Goal: Entertainment & Leisure: Browse casually

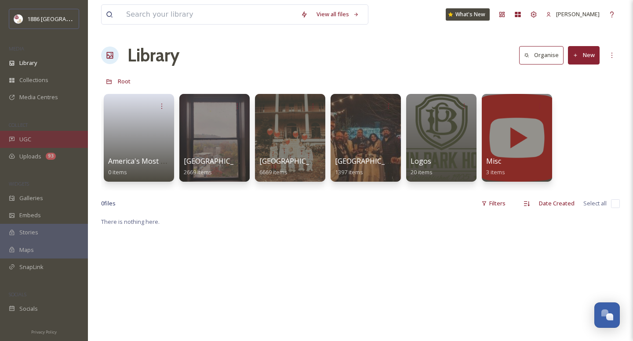
click at [19, 136] on span "UGC" at bounding box center [25, 139] width 12 height 8
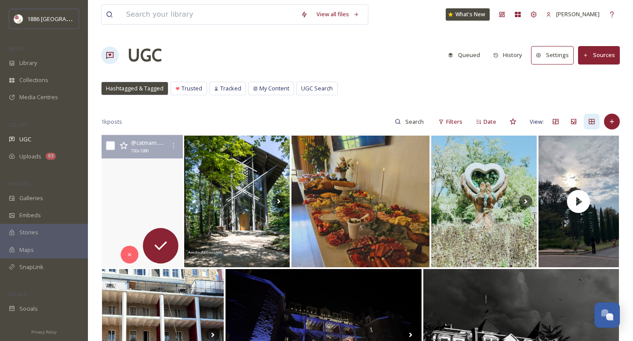
click at [152, 188] on video "First fall leaf #cardinal #fall #eurekasprings" at bounding box center [142, 201] width 81 height 133
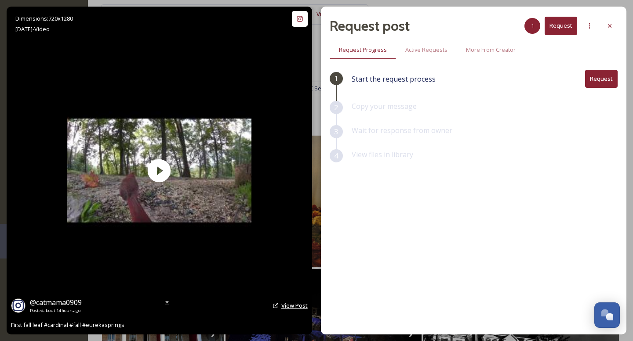
click at [284, 305] on span "View Post" at bounding box center [294, 306] width 26 height 8
click at [611, 25] on icon at bounding box center [609, 25] width 7 height 7
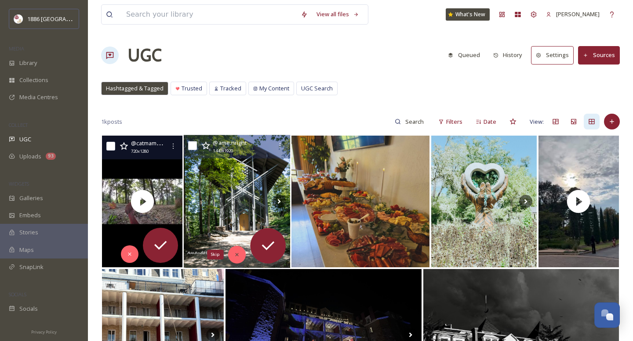
click at [240, 252] on div "Skip" at bounding box center [237, 255] width 18 height 18
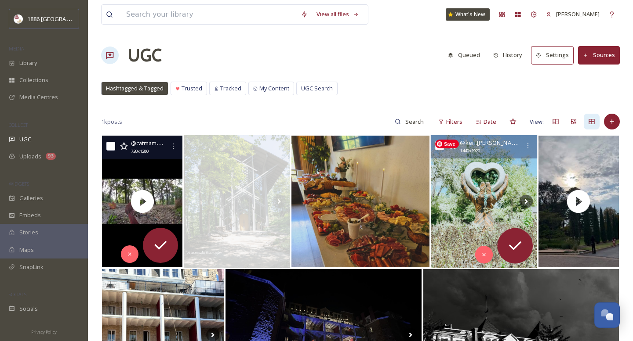
click at [483, 212] on img at bounding box center [484, 201] width 106 height 133
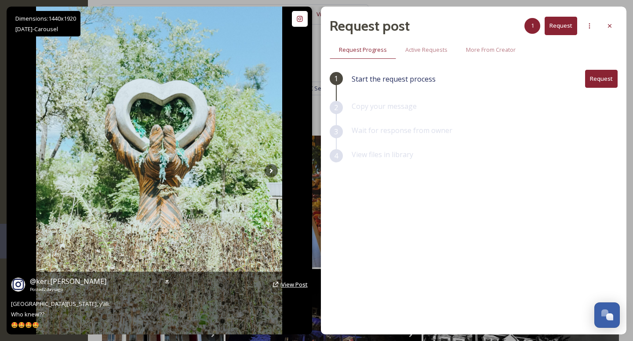
click at [288, 287] on span "View Post" at bounding box center [294, 285] width 26 height 8
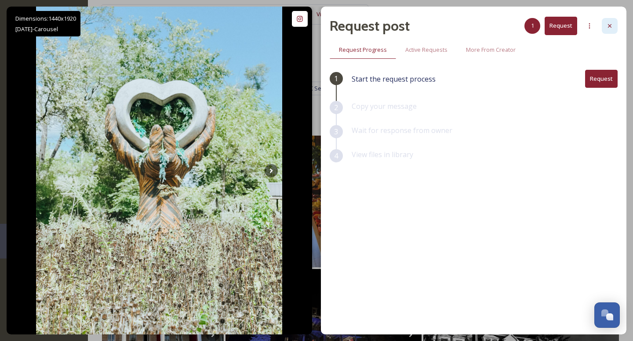
click at [607, 22] on icon at bounding box center [609, 25] width 7 height 7
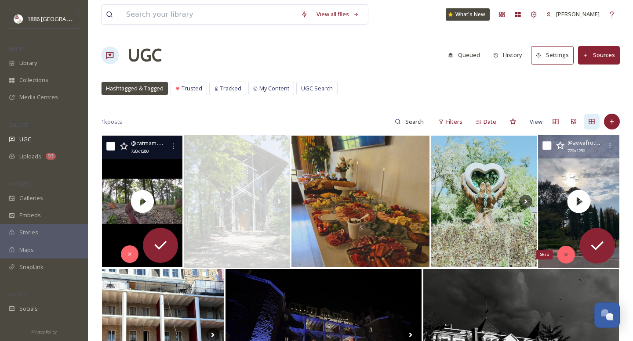
click at [567, 258] on icon at bounding box center [566, 255] width 6 height 6
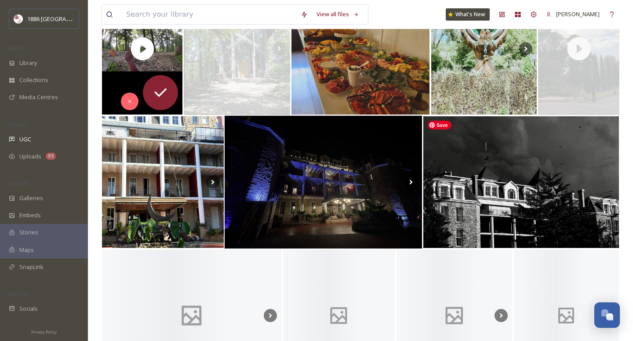
scroll to position [157, 0]
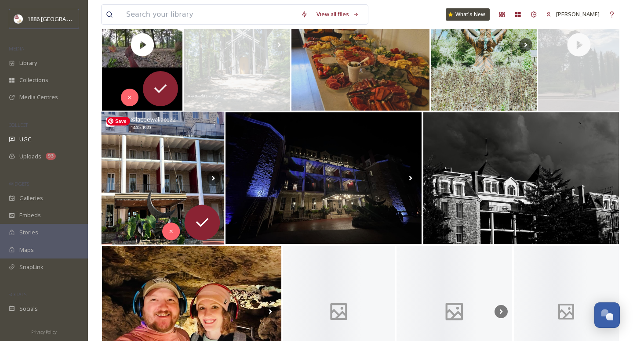
click at [175, 171] on img at bounding box center [163, 178] width 123 height 133
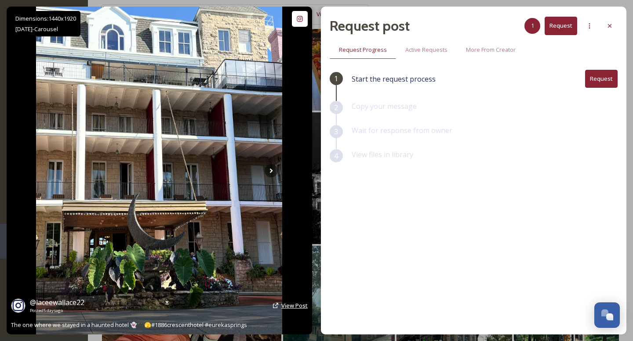
click at [295, 308] on span "View Post" at bounding box center [294, 306] width 26 height 8
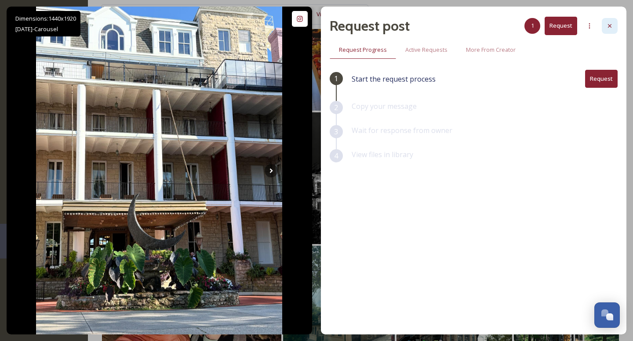
click at [605, 26] on div at bounding box center [610, 26] width 16 height 16
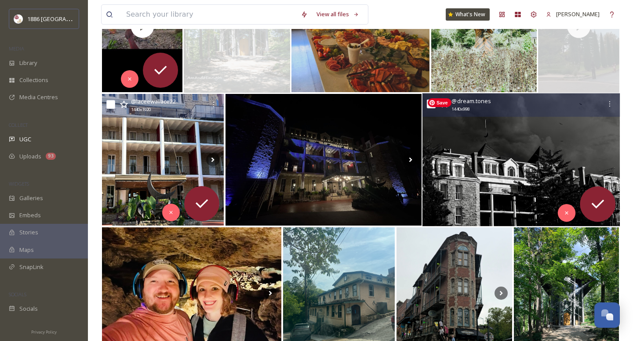
scroll to position [176, 0]
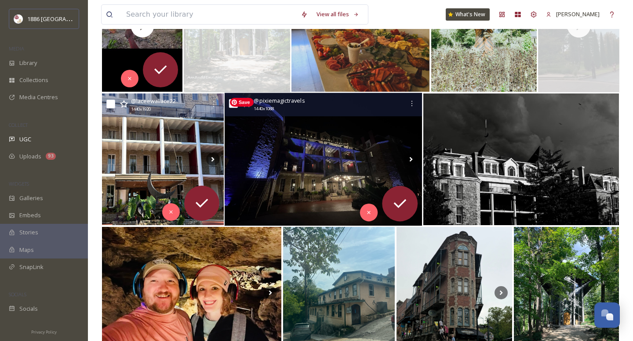
click at [311, 179] on img at bounding box center [324, 159] width 198 height 133
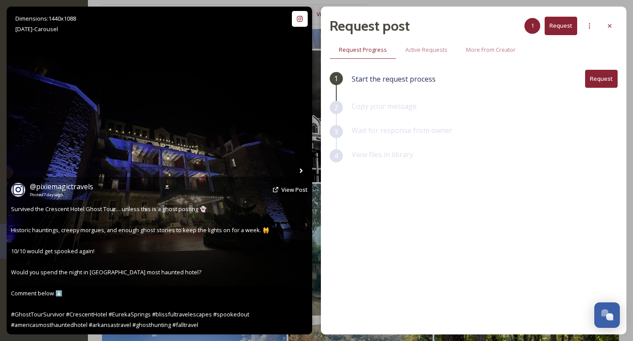
scroll to position [220, 0]
click at [293, 324] on div "@ pixiemagictravels Posted [DATE] View Post Survived the Crescent Hotel Ghost T…" at bounding box center [159, 256] width 305 height 158
click at [298, 18] on icon at bounding box center [299, 18] width 7 height 7
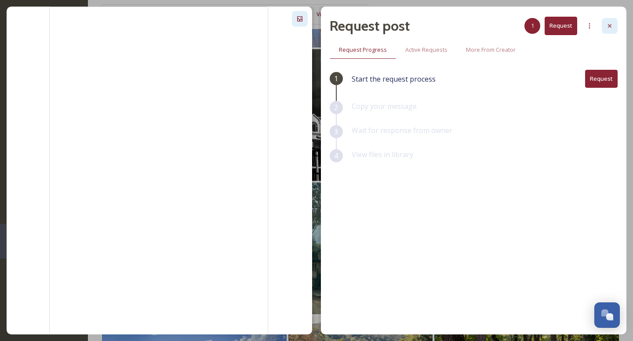
click at [610, 23] on icon at bounding box center [609, 25] width 7 height 7
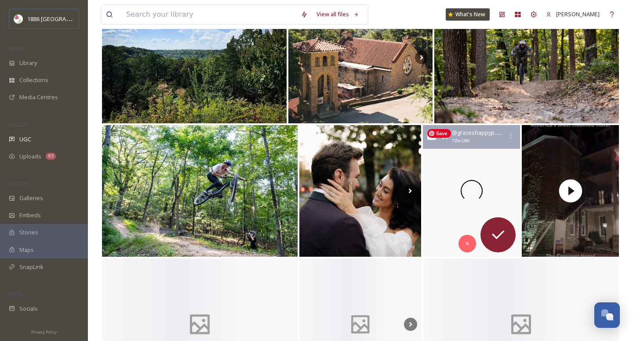
scroll to position [547, 0]
